Goal: Task Accomplishment & Management: Complete application form

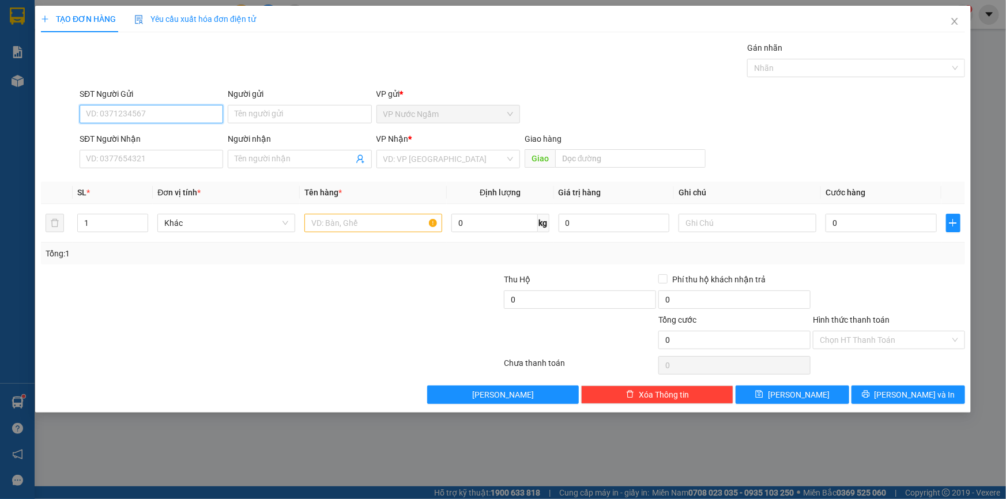
click at [153, 116] on input "SĐT Người Gửi" at bounding box center [152, 114] width 144 height 18
type input "0901792856"
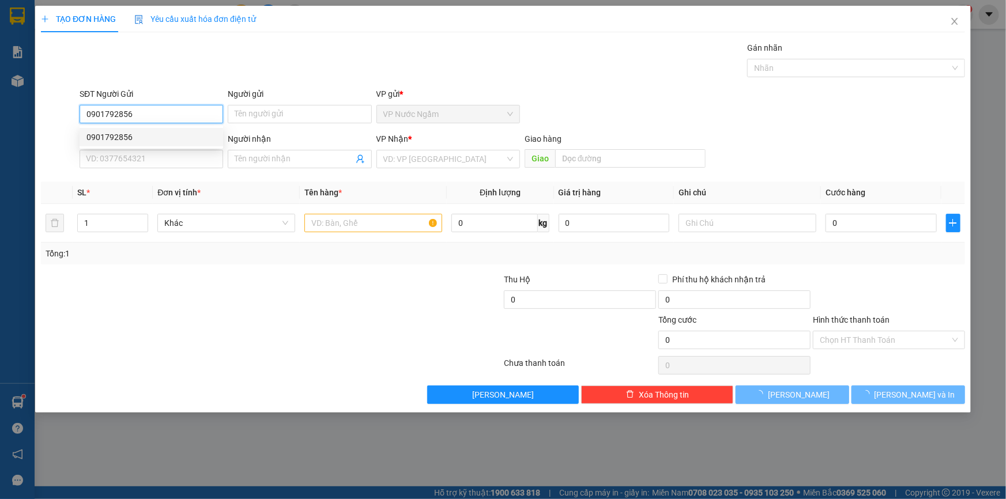
click at [150, 141] on div "0901792856" at bounding box center [151, 137] width 130 height 13
type input "0947631010"
type input "COMPE"
type input "150.000"
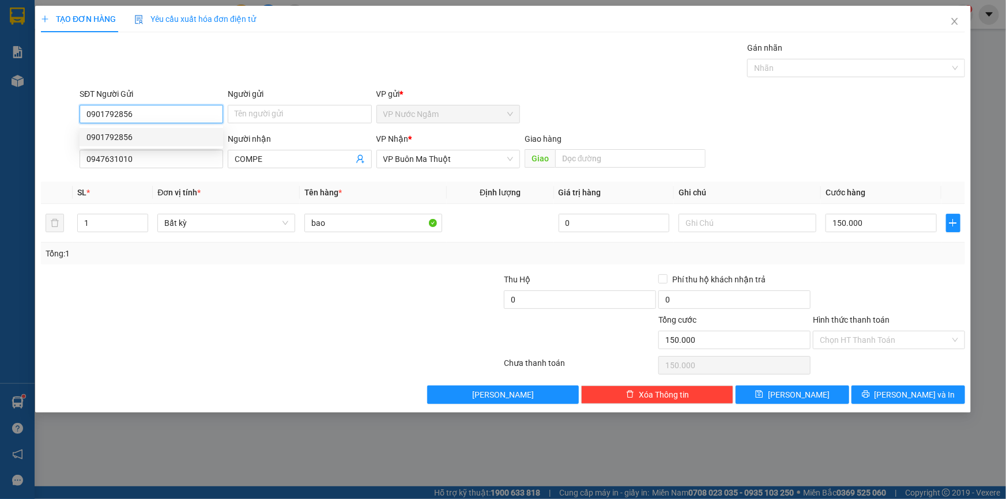
type input "0901792856"
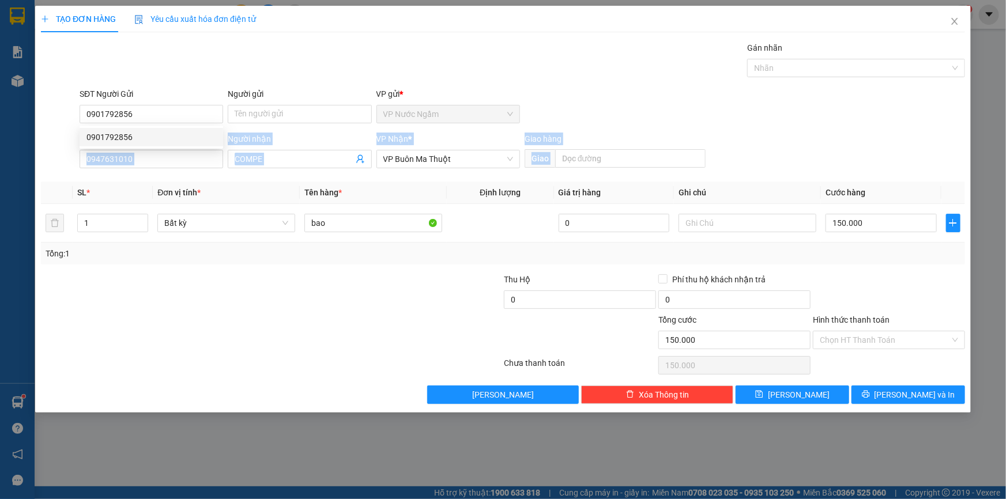
drag, startPoint x: 74, startPoint y: 186, endPoint x: 56, endPoint y: 187, distance: 17.3
click at [56, 187] on div "Transit Pickup Surcharge Ids Transit Deliver Surcharge Ids Transit Deliver Surc…" at bounding box center [503, 223] width 924 height 363
click at [315, 159] on input "COMPE" at bounding box center [294, 159] width 118 height 13
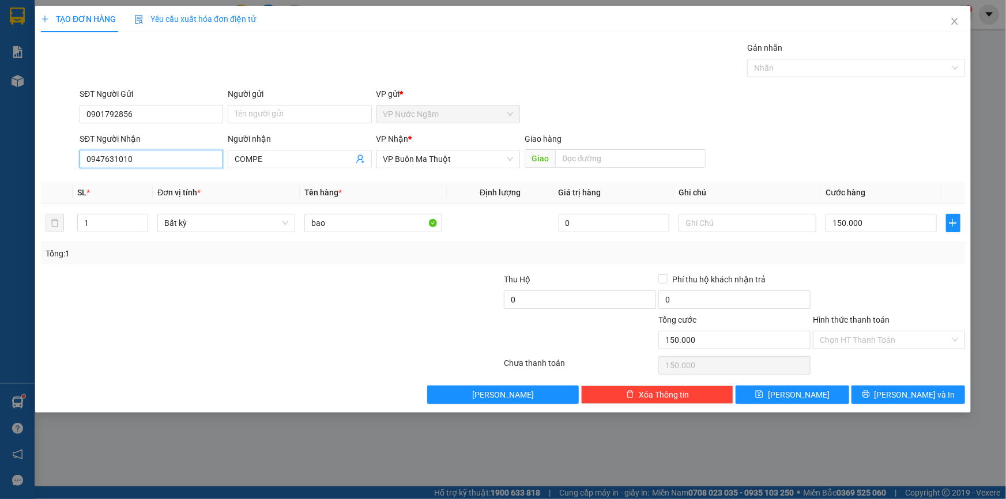
drag, startPoint x: 144, startPoint y: 157, endPoint x: 21, endPoint y: 172, distance: 123.2
click at [31, 171] on div "TẠO ĐƠN HÀNG Yêu cầu xuất hóa đơn điện tử Transit Pickup Surcharge Ids Transit …" at bounding box center [503, 249] width 1006 height 499
type input "0943097788"
drag, startPoint x: 275, startPoint y: 155, endPoint x: 201, endPoint y: 168, distance: 74.9
click at [206, 168] on div "SĐT Người Nhận 0943097788 Người nhận COMPE COMPE VP Nhận * VP Buôn Ma Thuột Gia…" at bounding box center [522, 153] width 890 height 40
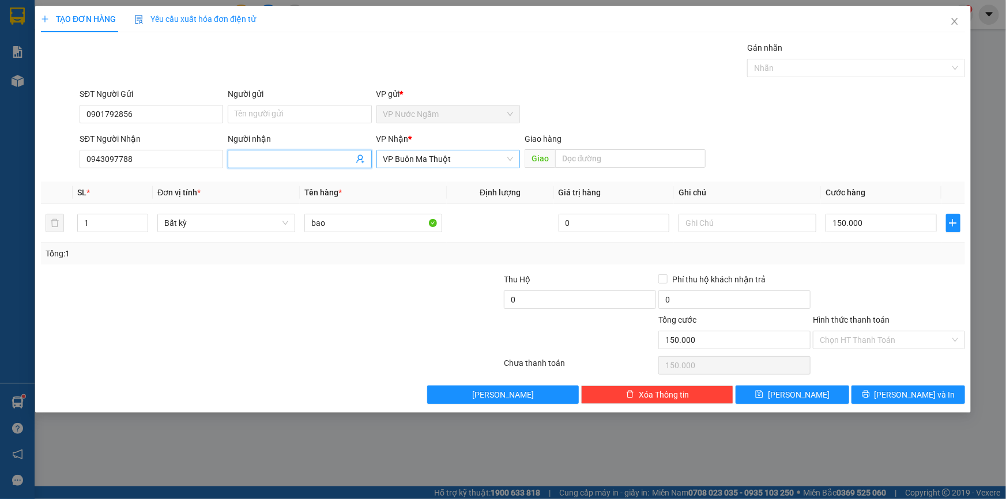
click at [423, 150] on div "VP Buôn Ma Thuột" at bounding box center [448, 159] width 144 height 18
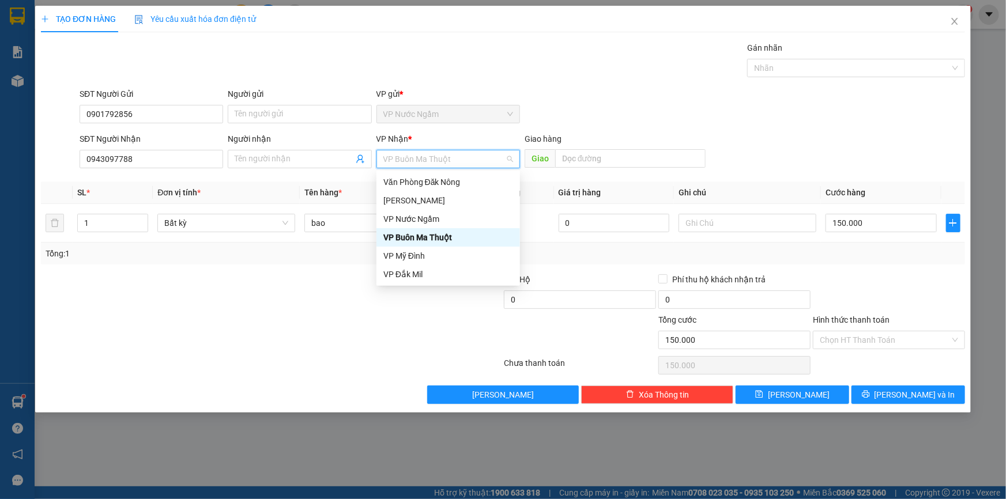
click at [456, 234] on div "VP Buôn Ma Thuột" at bounding box center [448, 237] width 130 height 13
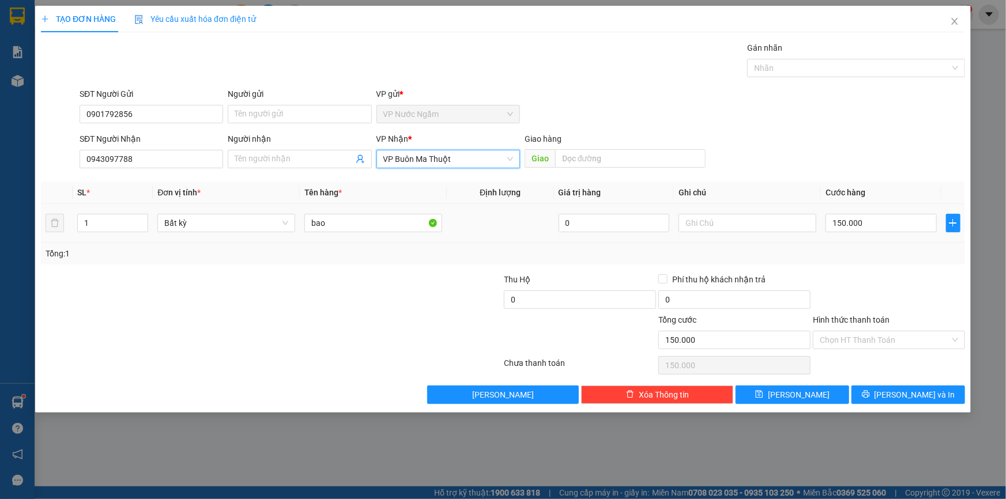
click at [456, 234] on td at bounding box center [500, 223] width 107 height 39
click at [899, 220] on input "150.000" at bounding box center [880, 223] width 111 height 18
type input "2"
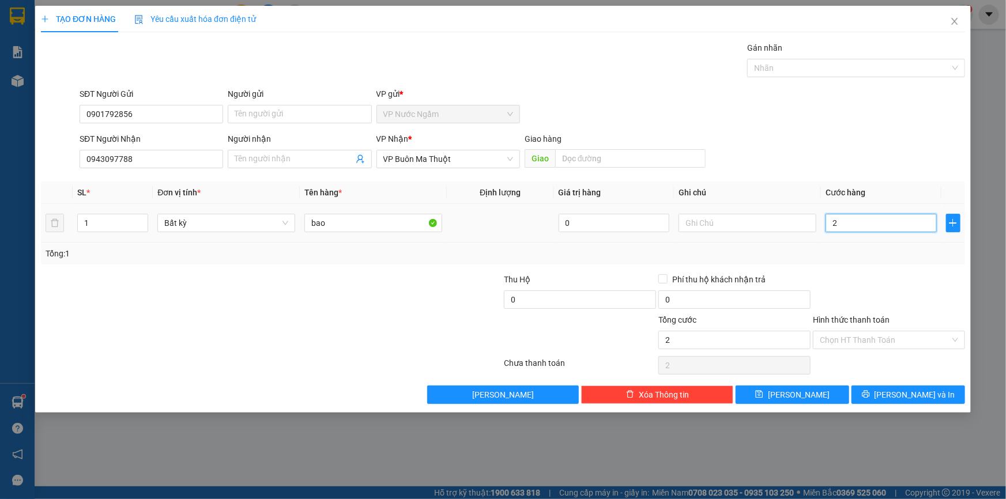
type input "25"
type input "250"
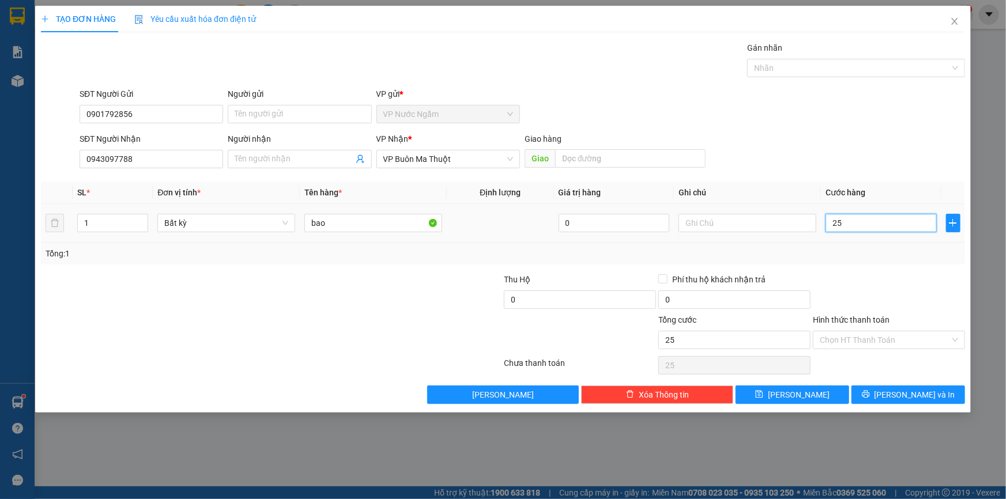
type input "250"
type input "2.500"
type input "25.000"
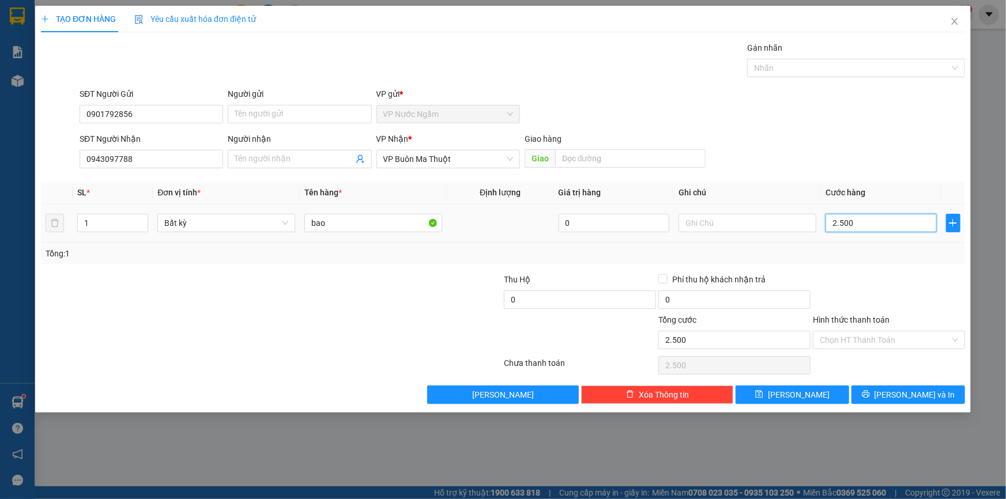
type input "25.000"
type input "250.000"
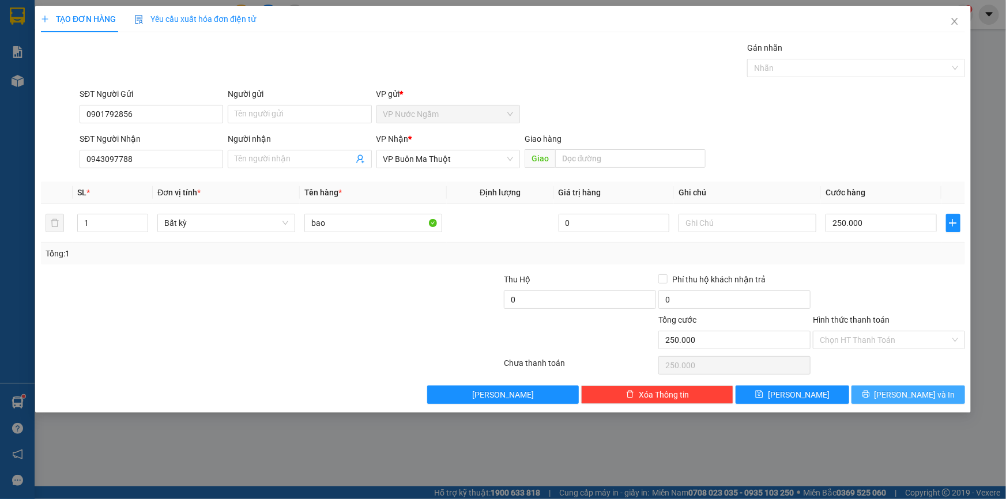
click at [917, 394] on span "[PERSON_NAME] và In" at bounding box center [914, 394] width 81 height 13
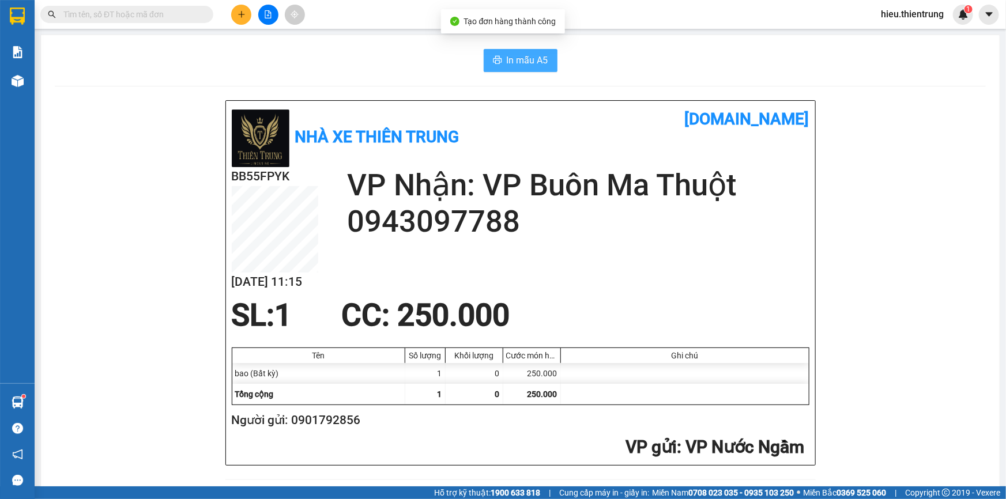
click at [526, 61] on span "In mẫu A5" at bounding box center [528, 60] width 42 height 14
drag, startPoint x: 325, startPoint y: 66, endPoint x: 224, endPoint y: 18, distance: 111.4
click at [306, 62] on div "In mẫu A5" at bounding box center [520, 60] width 931 height 23
click at [229, 15] on div at bounding box center [268, 15] width 86 height 20
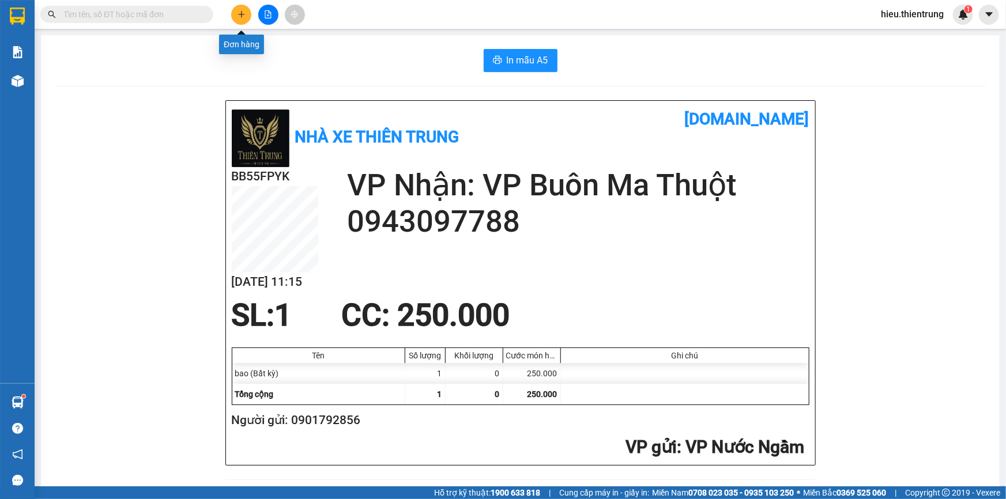
click at [231, 17] on button at bounding box center [241, 15] width 20 height 20
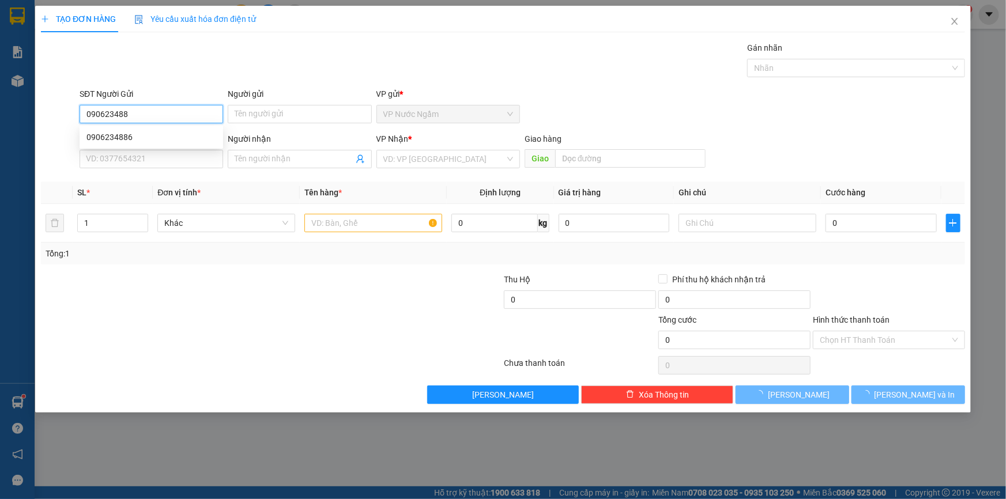
type input "0906234886"
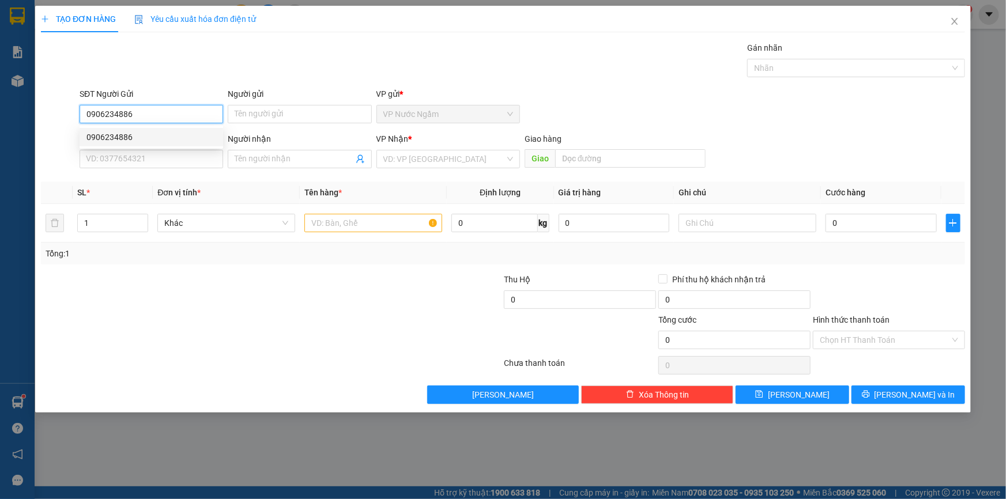
click at [138, 141] on div "0906234886" at bounding box center [151, 137] width 130 height 13
type input "0985980472"
type input "A HOÀNG"
type input "250.000"
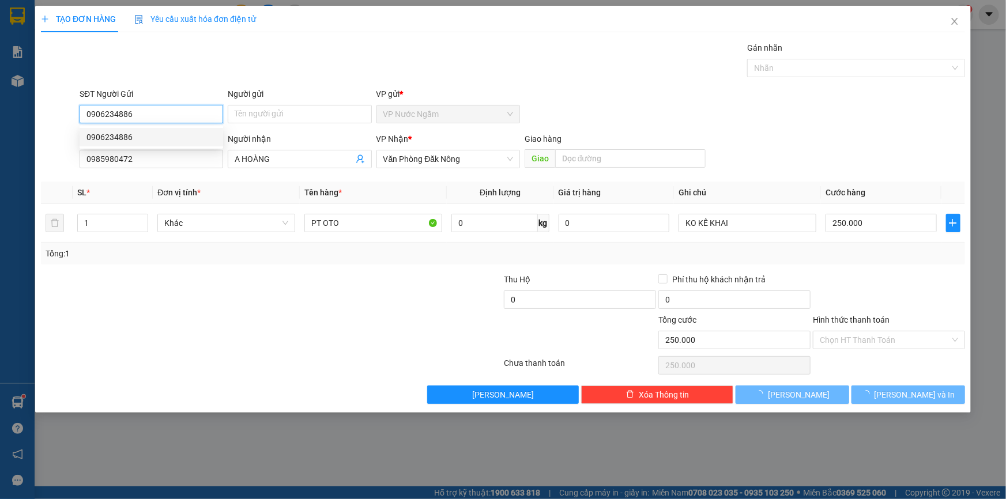
type input "0906234886"
drag, startPoint x: 69, startPoint y: 167, endPoint x: 0, endPoint y: 169, distance: 68.7
click at [1, 167] on div "TẠO ĐƠN HÀNG Yêu cầu xuất hóa đơn điện tử Transit Pickup Surcharge Ids Transit …" at bounding box center [503, 249] width 1006 height 499
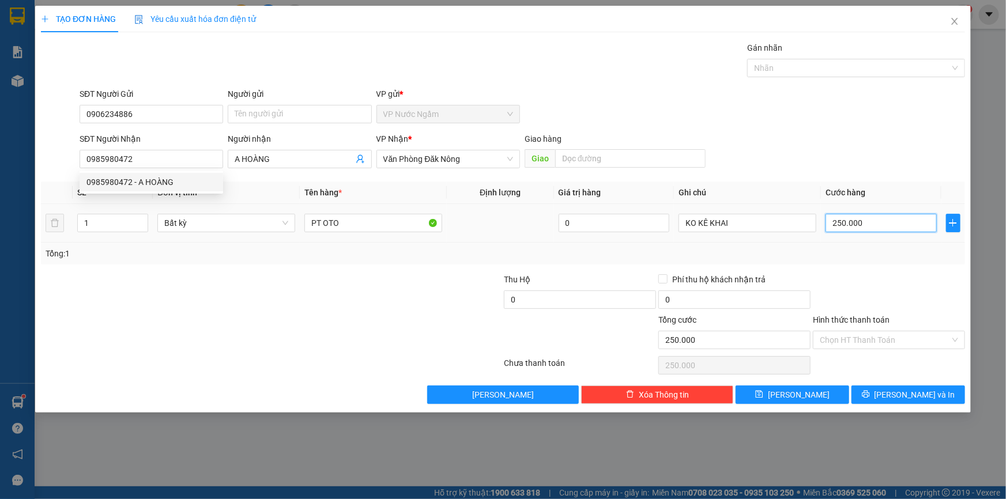
click at [908, 225] on input "250.000" at bounding box center [880, 223] width 111 height 18
type input "1"
type input "10"
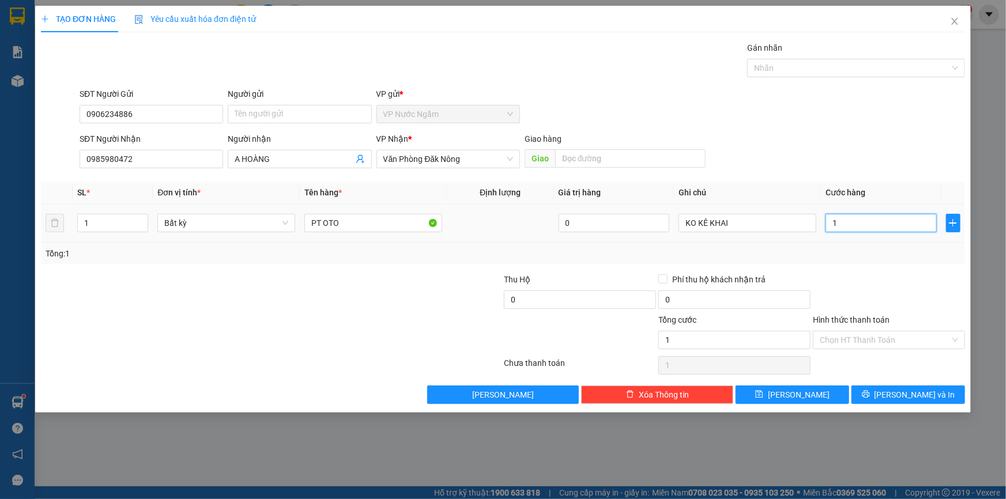
type input "10"
type input "100"
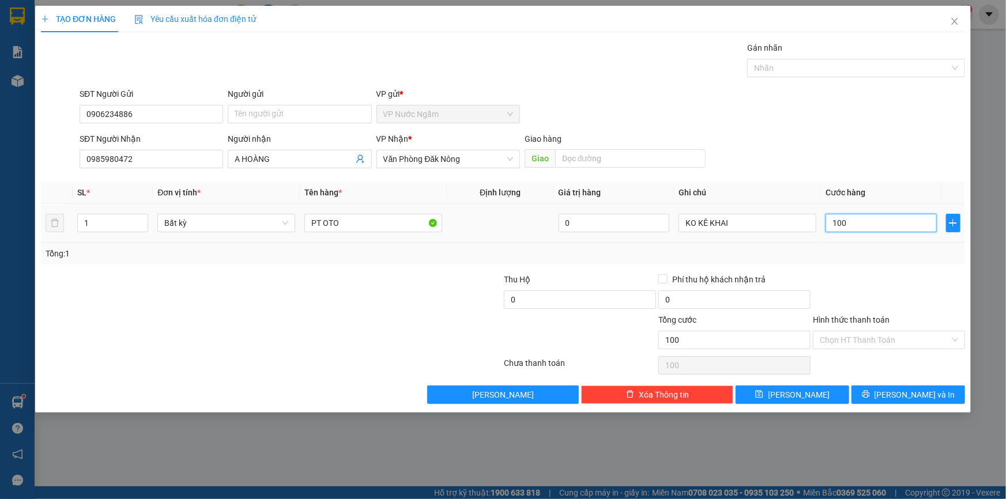
type input "1.000"
type input "10.000"
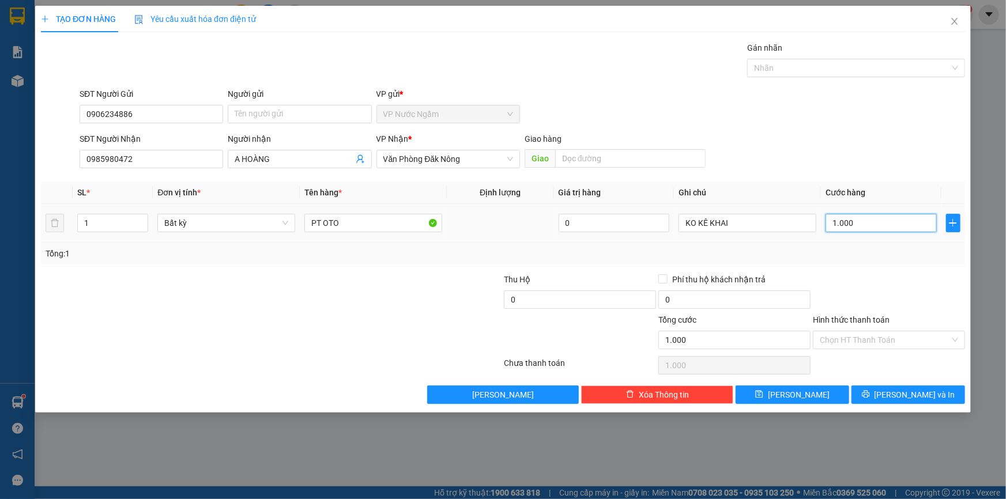
type input "10.000"
type input "100.000"
drag, startPoint x: 905, startPoint y: 399, endPoint x: 903, endPoint y: 391, distance: 7.8
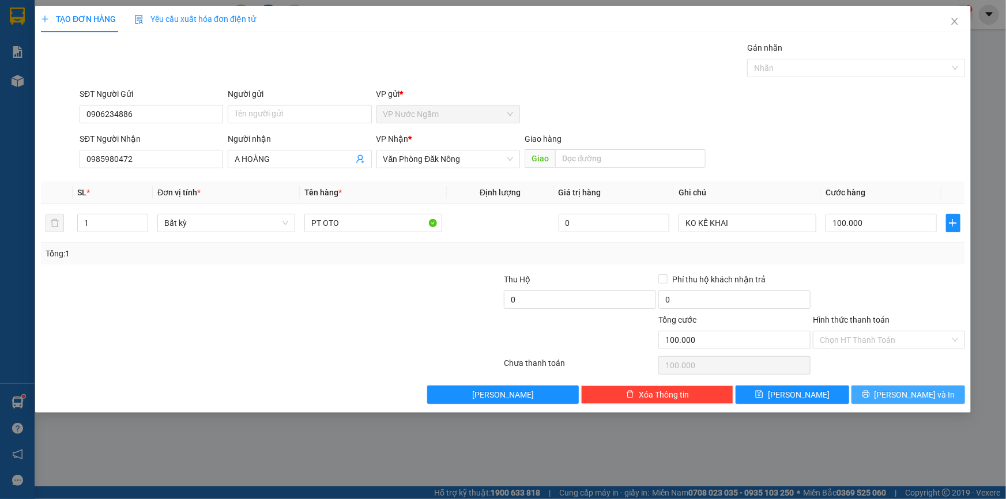
click at [903, 394] on button "[PERSON_NAME] và In" at bounding box center [908, 395] width 114 height 18
click at [903, 391] on span "[PERSON_NAME] và In" at bounding box center [914, 394] width 81 height 13
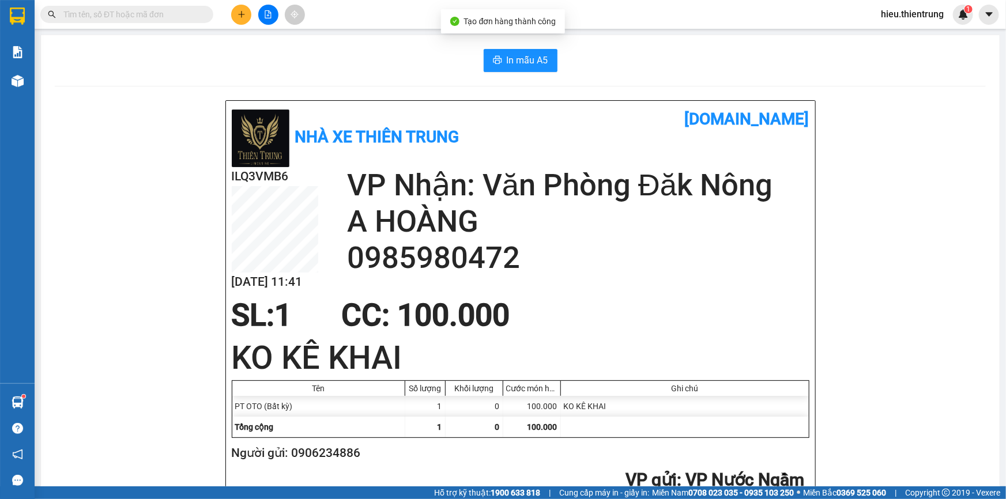
click at [507, 49] on button "In mẫu A5" at bounding box center [521, 60] width 74 height 23
click at [239, 13] on icon "plus" at bounding box center [241, 14] width 8 height 8
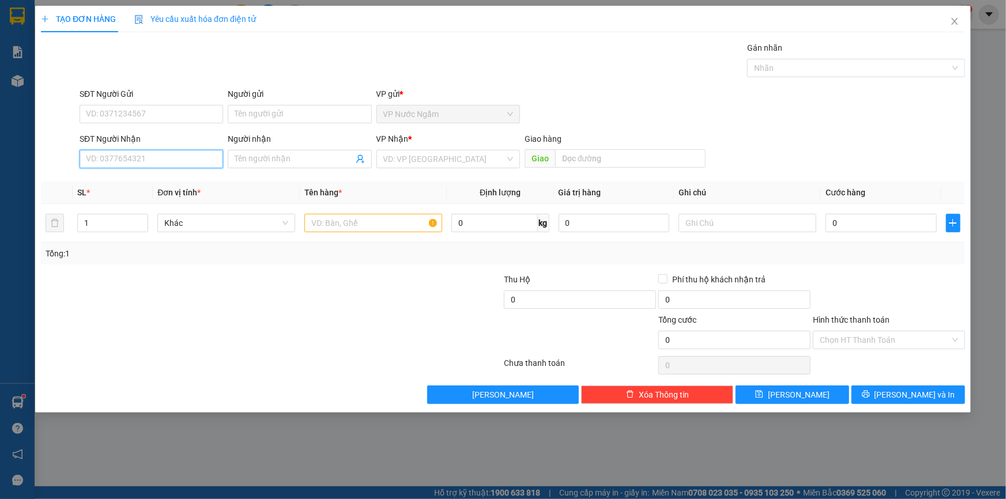
click at [127, 157] on input "SĐT Người Nhận" at bounding box center [152, 159] width 144 height 18
type input "0982233136"
click at [133, 180] on div "0982233136" at bounding box center [151, 182] width 130 height 13
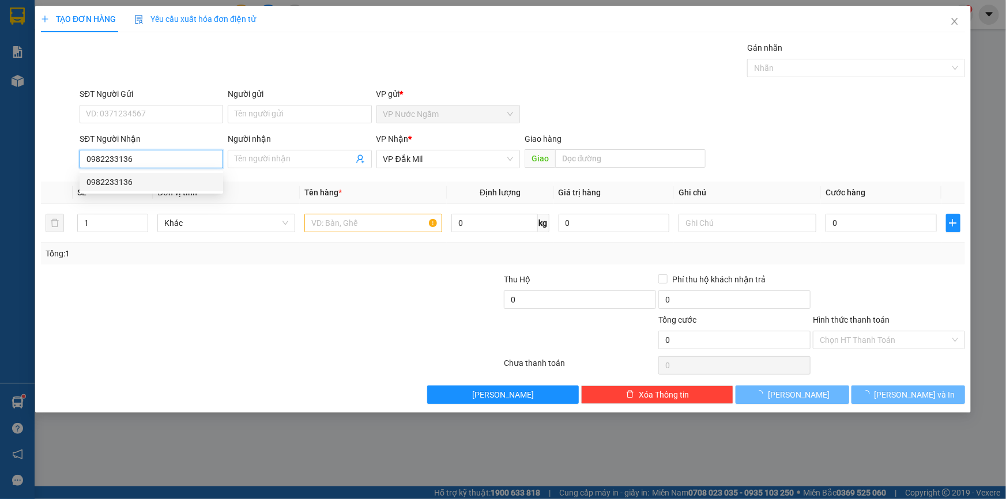
type input "300.000"
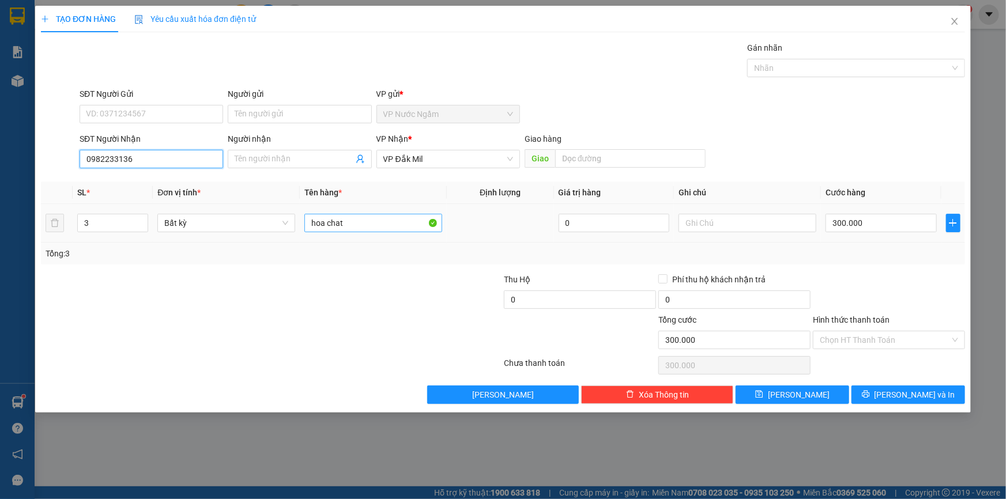
type input "0982233136"
drag, startPoint x: 378, startPoint y: 223, endPoint x: 293, endPoint y: 240, distance: 86.4
click at [294, 240] on tr "3 Bất kỳ hoa chat 0 300.000" at bounding box center [503, 223] width 924 height 39
drag, startPoint x: 104, startPoint y: 222, endPoint x: 65, endPoint y: 233, distance: 40.9
click at [65, 233] on tr "3 Bất kỳ hoa chat 0 300.000" at bounding box center [503, 223] width 924 height 39
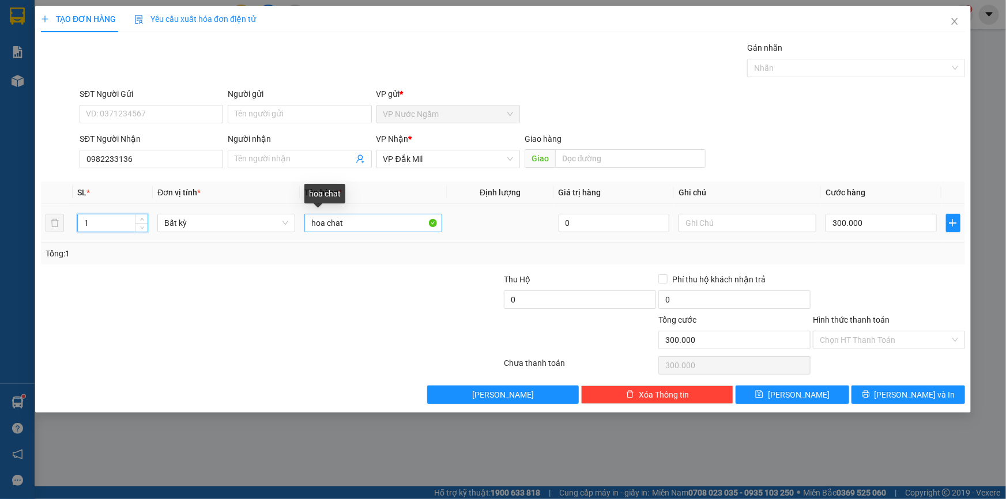
type input "1"
drag, startPoint x: 360, startPoint y: 224, endPoint x: 270, endPoint y: 242, distance: 91.7
click at [265, 239] on tr "1 Bất kỳ hoa chat 0 300.000" at bounding box center [503, 223] width 924 height 39
type input "0"
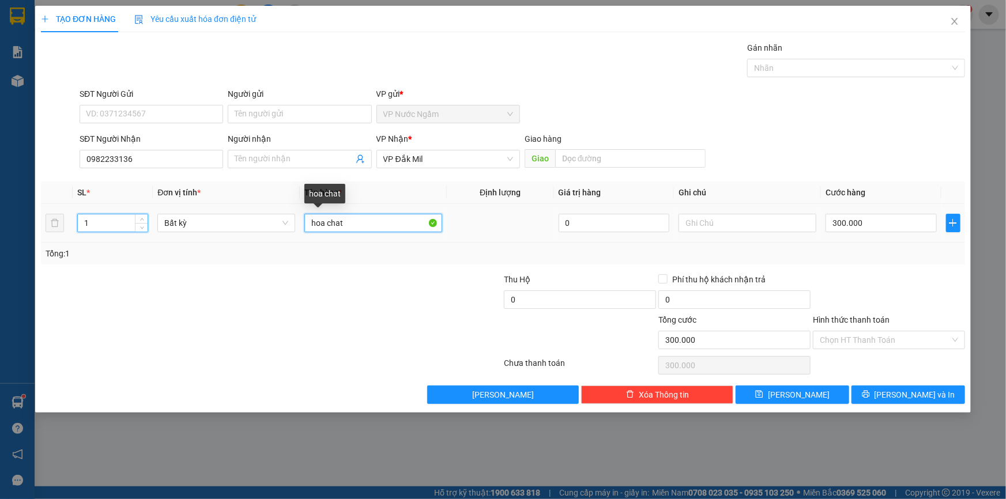
type input "0"
type input "t"
type input "xoops thuoowscv"
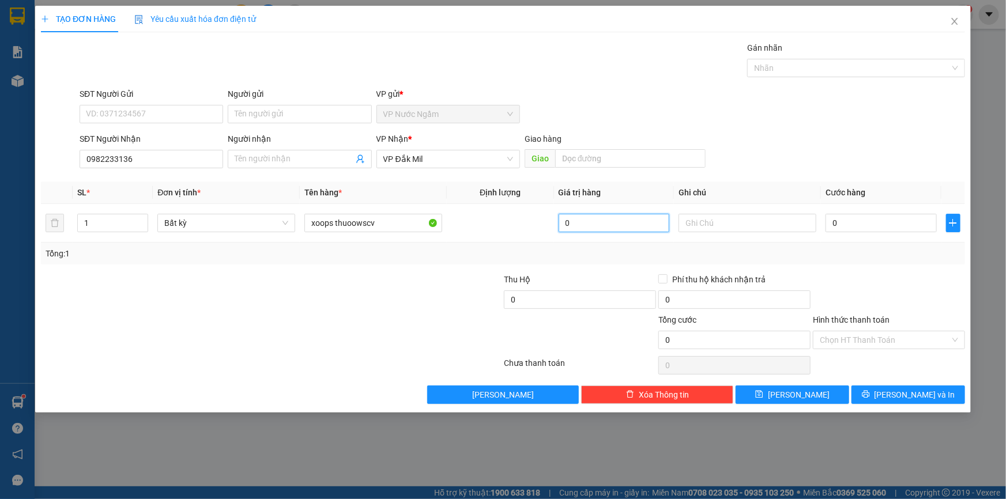
type input "0"
drag, startPoint x: 379, startPoint y: 228, endPoint x: 266, endPoint y: 242, distance: 113.2
click at [267, 240] on tr "1 Bất kỳ xoops thuoowscv 0 0" at bounding box center [503, 223] width 924 height 39
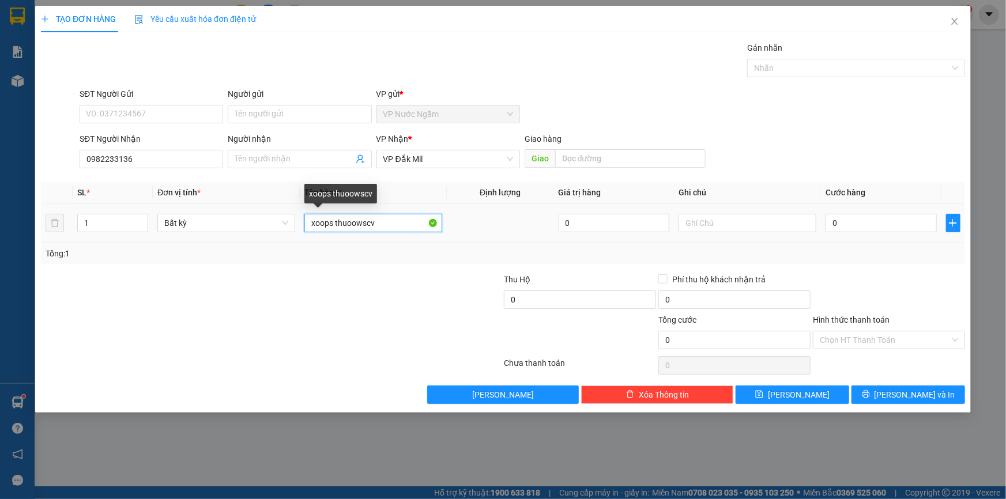
click at [390, 221] on input "xoops thuoowscv" at bounding box center [373, 223] width 138 height 18
click at [390, 222] on input "xoops thuoowscv" at bounding box center [373, 223] width 138 height 18
type input "tb y tế"
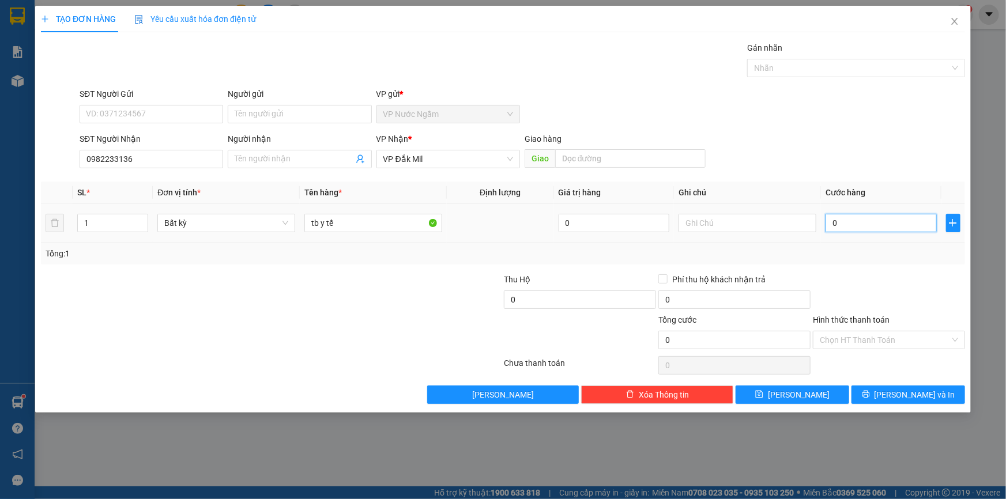
type input "2"
type input "20"
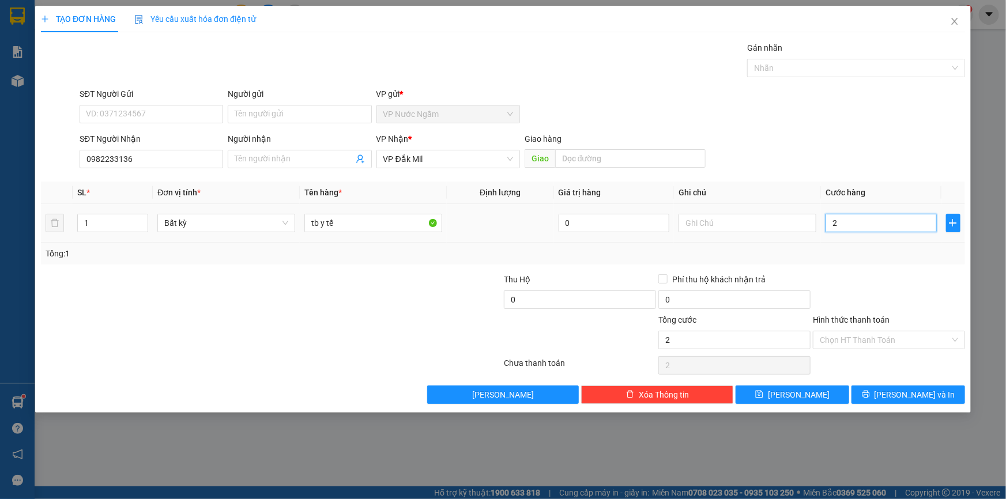
type input "20"
type input "200"
type input "2.000"
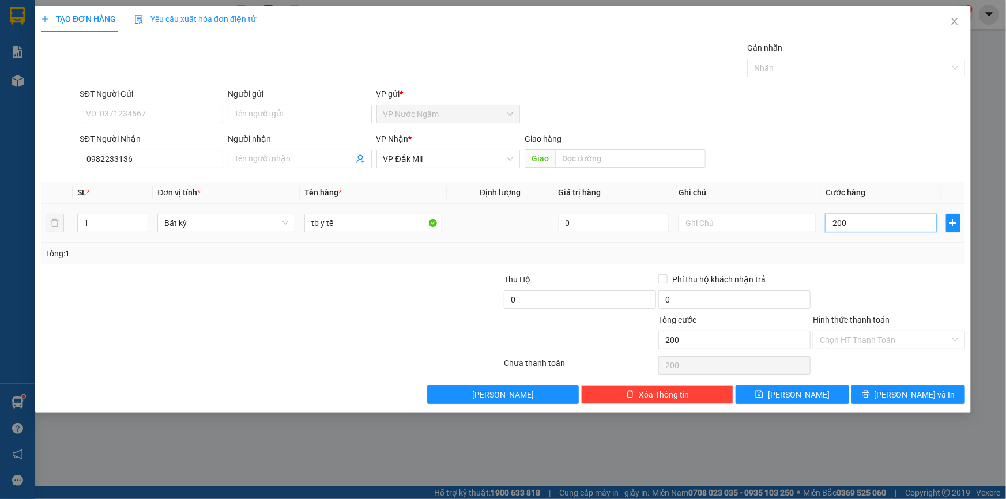
type input "2.000"
type input "20.000"
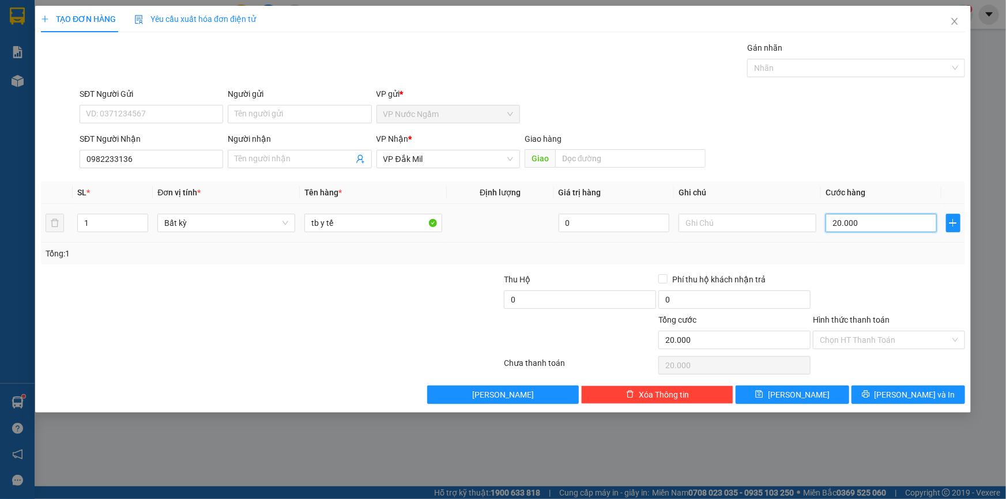
type input "200.000"
click at [868, 342] on input "Hình thức thanh toán" at bounding box center [885, 339] width 130 height 17
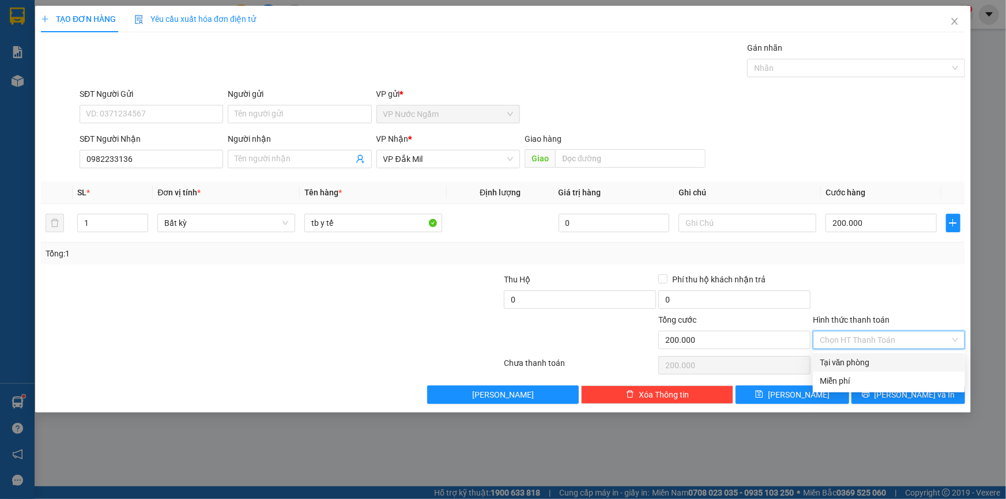
click at [872, 359] on div "Tại văn phòng" at bounding box center [889, 362] width 138 height 13
type input "0"
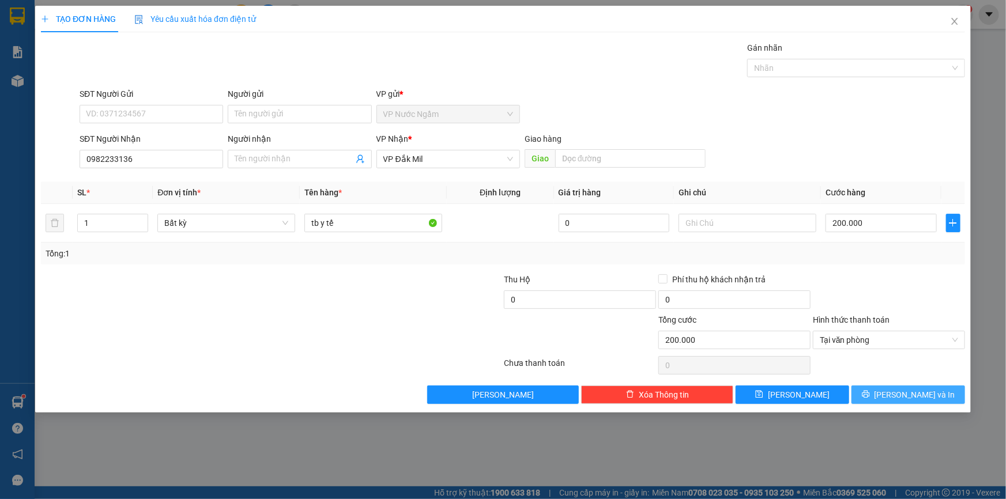
click at [897, 395] on button "[PERSON_NAME] và In" at bounding box center [908, 395] width 114 height 18
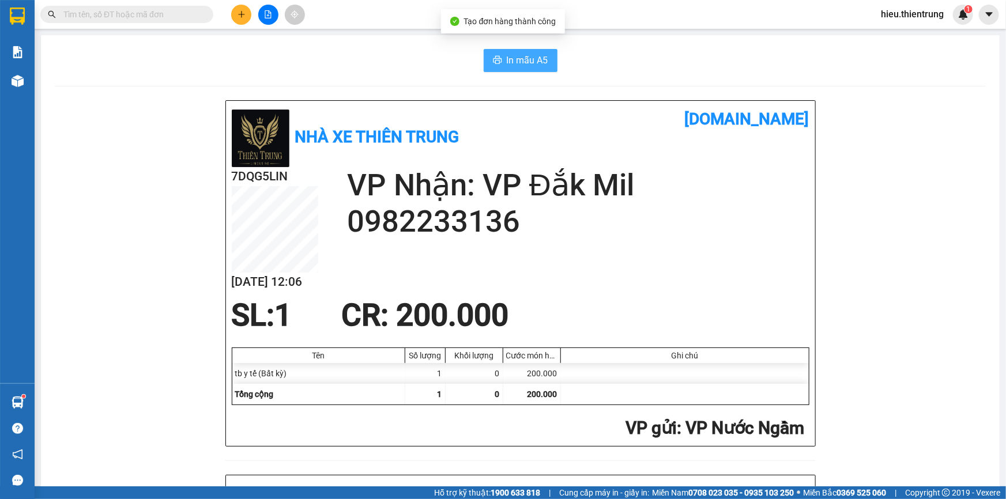
click at [512, 62] on span "In mẫu A5" at bounding box center [528, 60] width 42 height 14
drag, startPoint x: 689, startPoint y: 36, endPoint x: 487, endPoint y: 50, distance: 202.3
click at [242, 11] on icon "plus" at bounding box center [241, 14] width 8 height 8
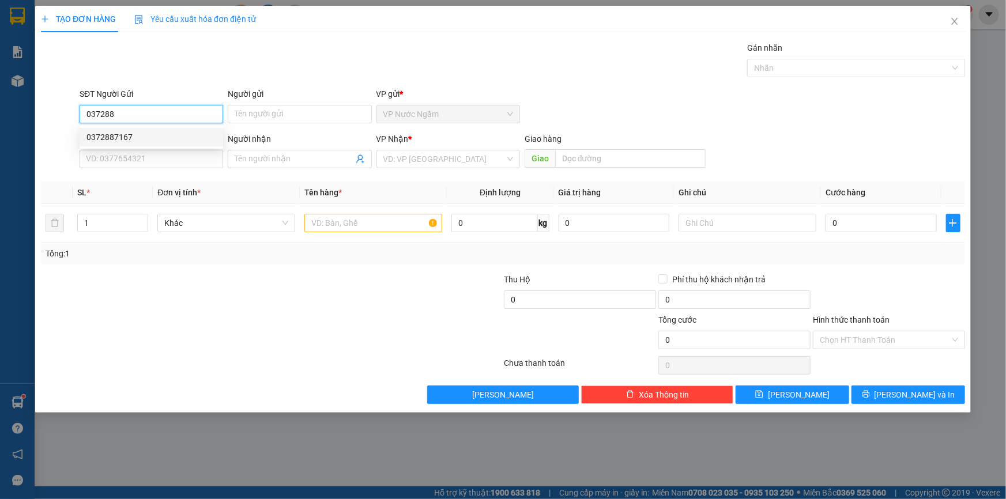
click at [133, 138] on div "0372887167" at bounding box center [151, 137] width 130 height 13
type input "0372887167"
type input "0977429972"
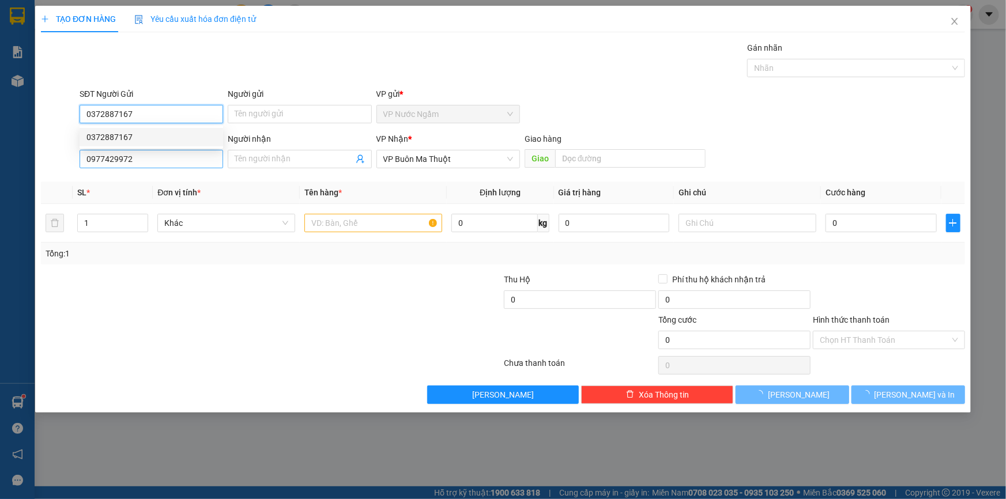
type input "100.000"
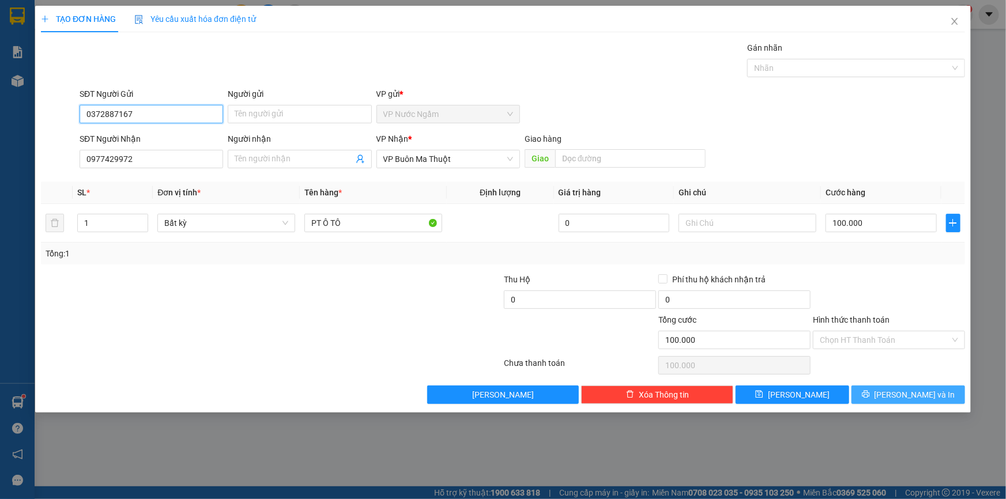
type input "0372887167"
click at [900, 395] on span "[PERSON_NAME] và In" at bounding box center [914, 394] width 81 height 13
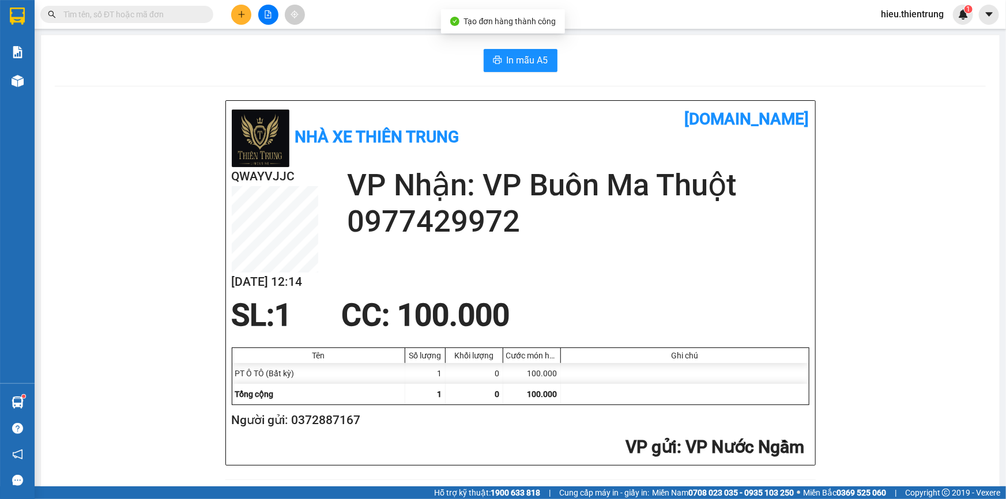
click at [515, 58] on span "In mẫu A5" at bounding box center [528, 60] width 42 height 14
click at [651, 23] on div "Kết quả tìm kiếm ( 0 ) Bộ lọc Ngày tạo đơn gần nhất No Data hieu.thientrung 1" at bounding box center [503, 14] width 1006 height 29
